Goal: Check status: Check status

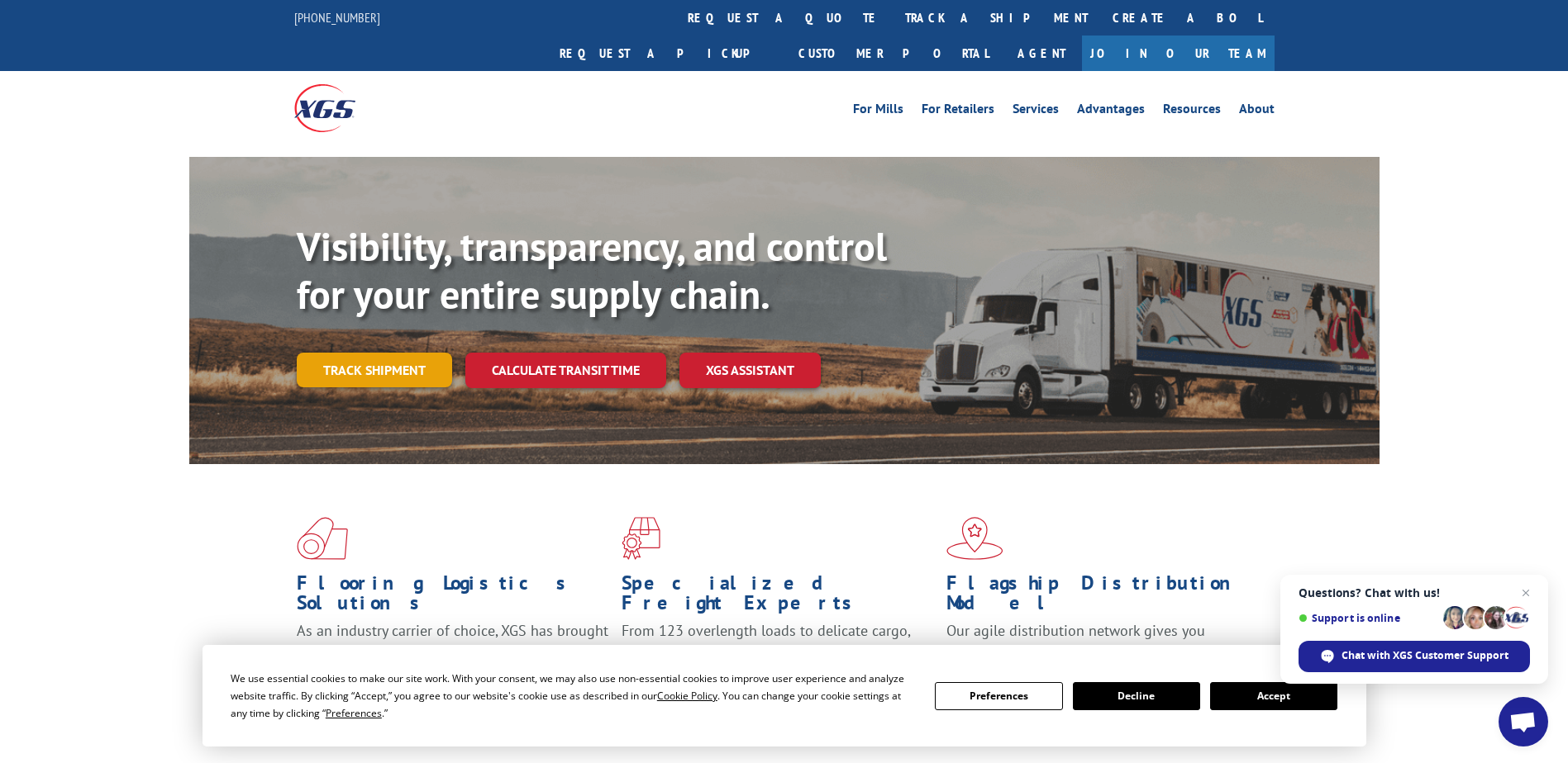
click at [397, 353] on link "Track shipment" at bounding box center [374, 370] width 155 height 35
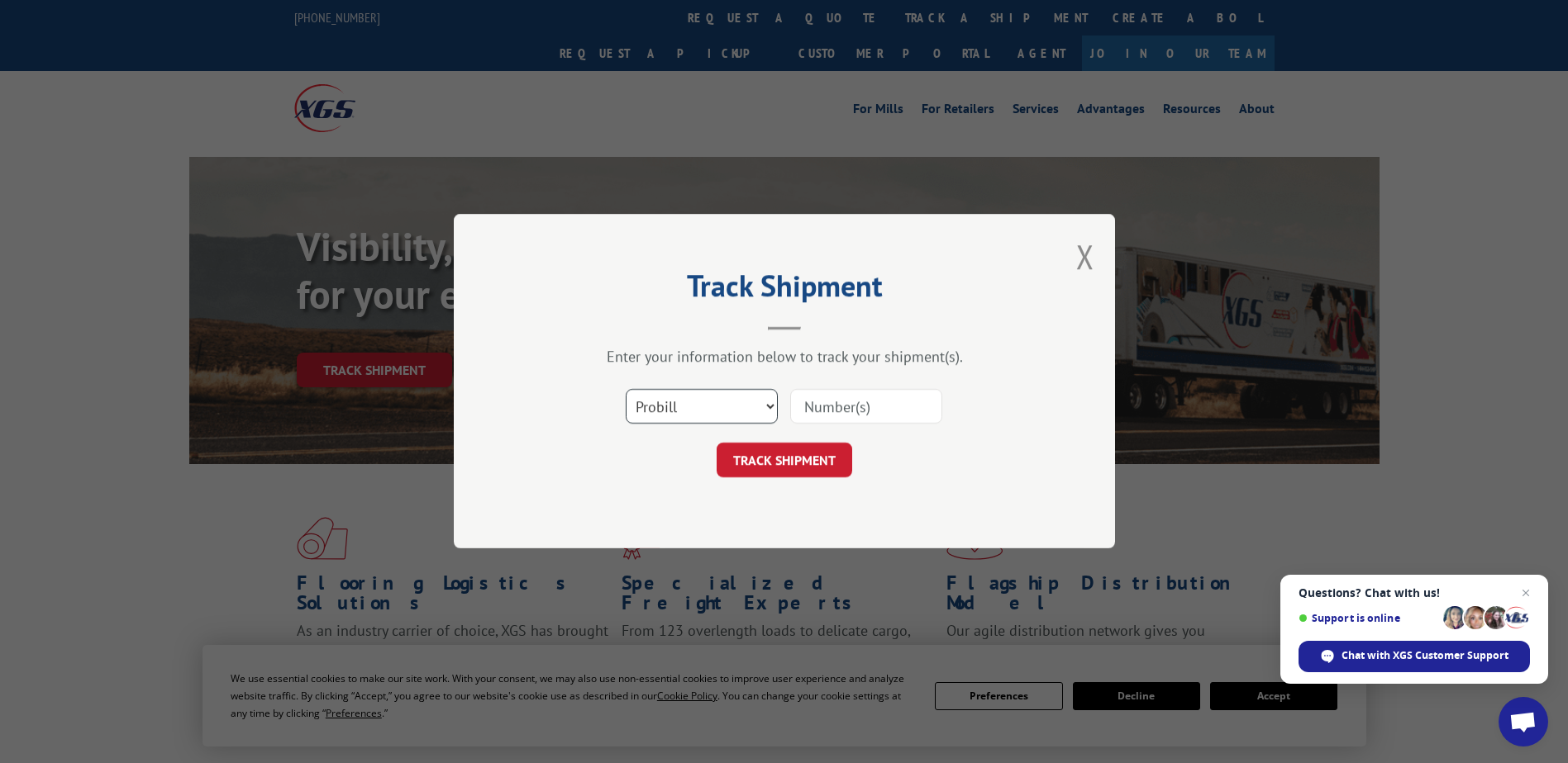
click at [726, 413] on select "Select category... Probill BOL PO" at bounding box center [702, 407] width 152 height 35
select select "bol"
click at [626, 390] on select "Select category... Probill BOL PO" at bounding box center [702, 407] width 152 height 35
click at [843, 403] on input at bounding box center [866, 407] width 152 height 35
click at [831, 417] on input at bounding box center [866, 407] width 152 height 35
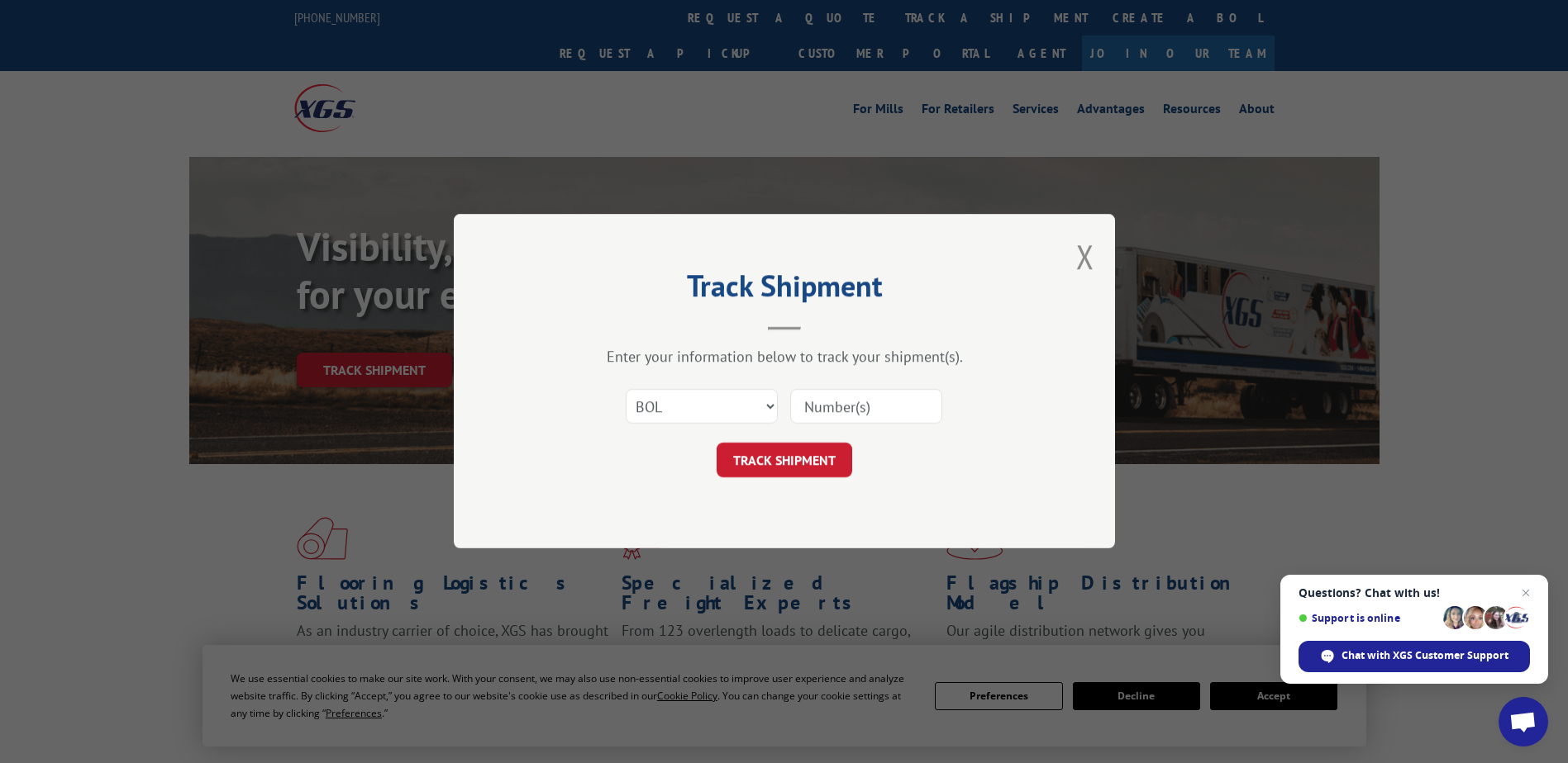
paste input "5186804"
type input "5186804"
click at [822, 459] on button "TRACK SHIPMENT" at bounding box center [784, 461] width 136 height 35
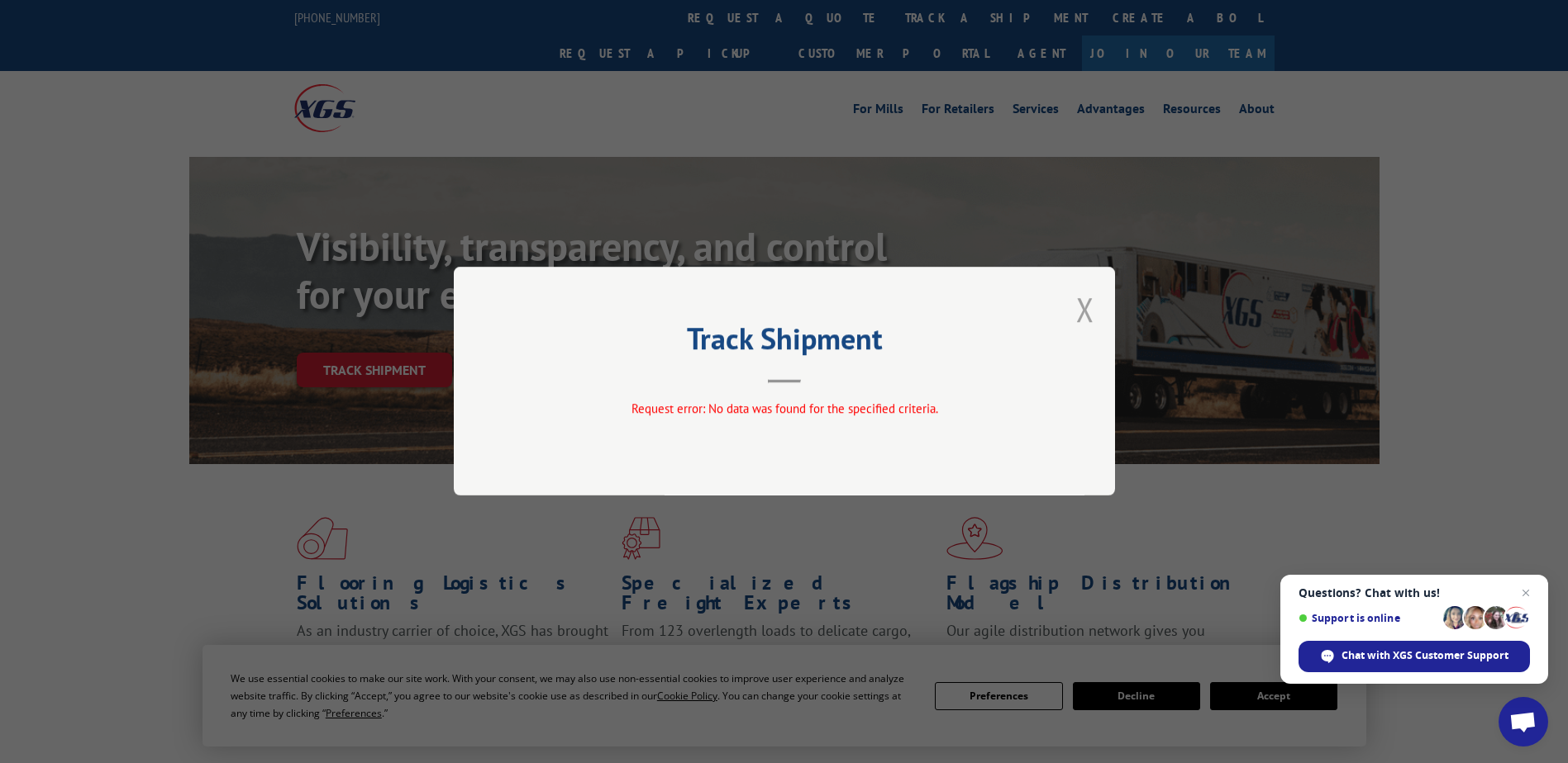
click at [1088, 317] on button "Close modal" at bounding box center [1085, 308] width 19 height 43
